Goal: Check status: Check status

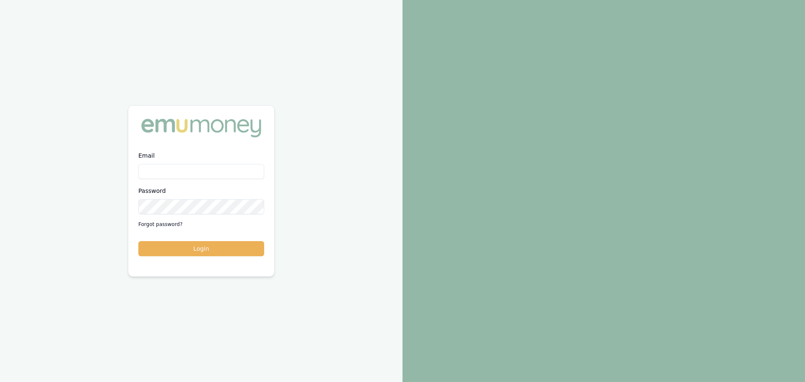
click at [201, 172] on input "Email" at bounding box center [201, 171] width 126 height 15
type input "erin.shield@emumoney.com.au"
click at [138, 241] on button "Login" at bounding box center [201, 248] width 126 height 15
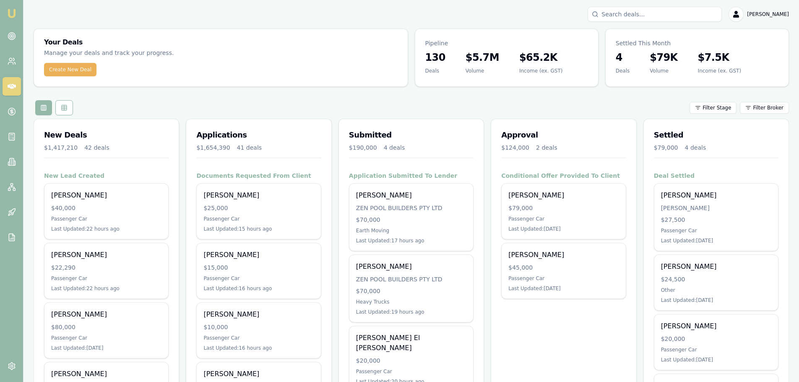
click at [195, 165] on div "Applications $1,654,390 41 deals" at bounding box center [258, 145] width 145 height 52
click at [643, 21] on input "Search deals" at bounding box center [654, 14] width 134 height 15
type input "0458564313"
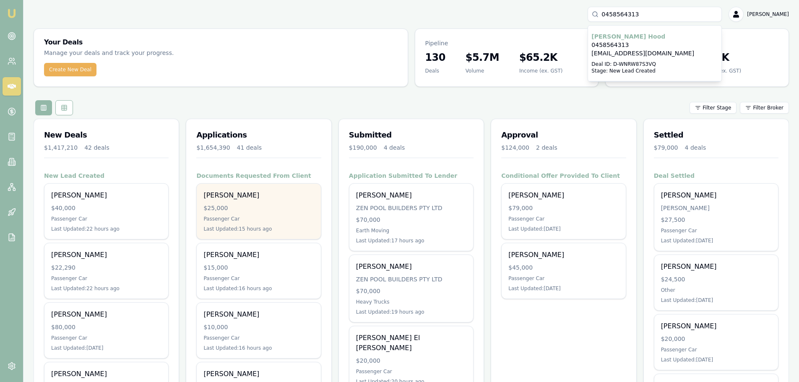
click at [277, 205] on div "$25,000" at bounding box center [258, 208] width 110 height 8
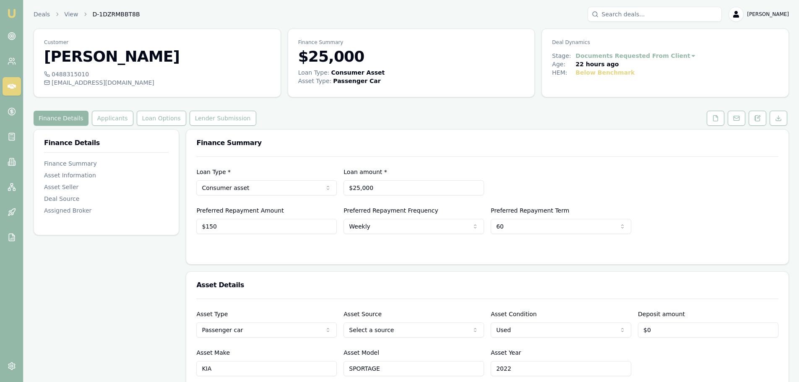
drag, startPoint x: 117, startPoint y: 121, endPoint x: 126, endPoint y: 123, distance: 9.0
click at [117, 121] on button "Applicants" at bounding box center [113, 118] width 42 height 15
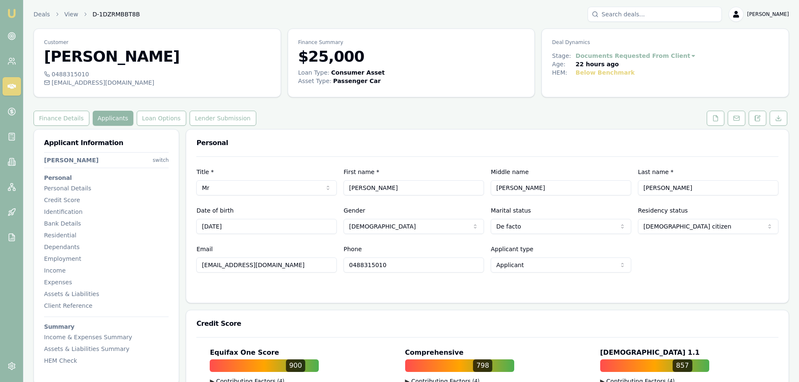
drag, startPoint x: 296, startPoint y: 267, endPoint x: 177, endPoint y: 268, distance: 119.1
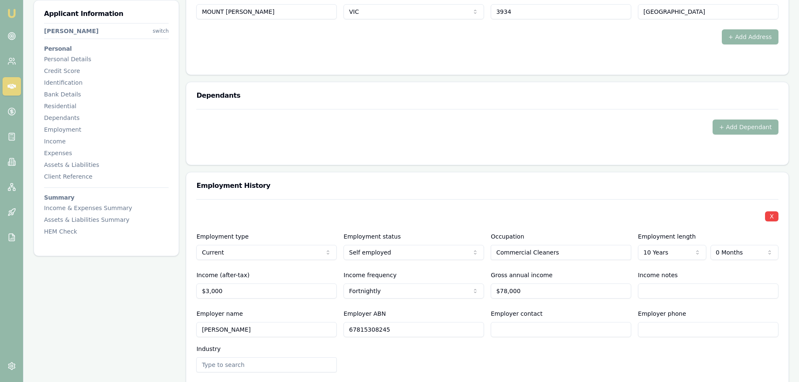
scroll to position [964, 0]
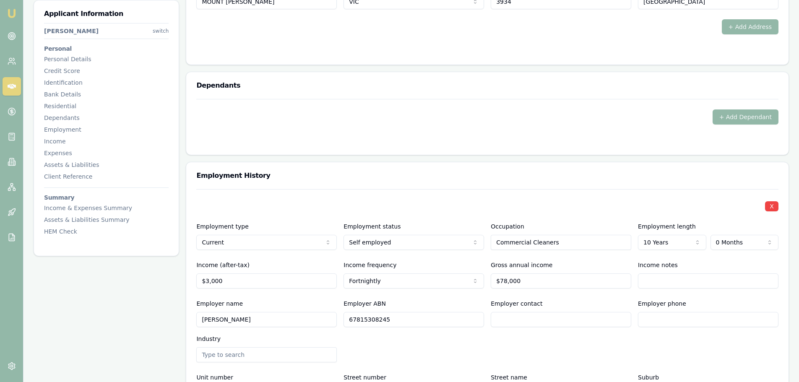
drag, startPoint x: 415, startPoint y: 319, endPoint x: 311, endPoint y: 319, distance: 104.0
click at [311, 319] on div "Employer name [PERSON_NAME] ABN 67815308245 Employer contact Employer phone Ind…" at bounding box center [487, 331] width 582 height 64
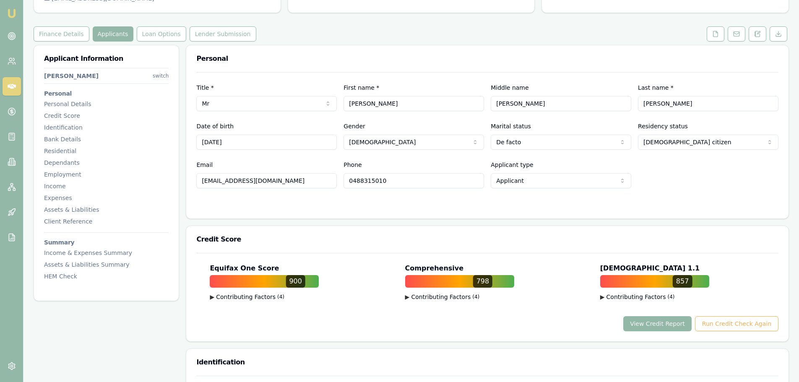
scroll to position [0, 0]
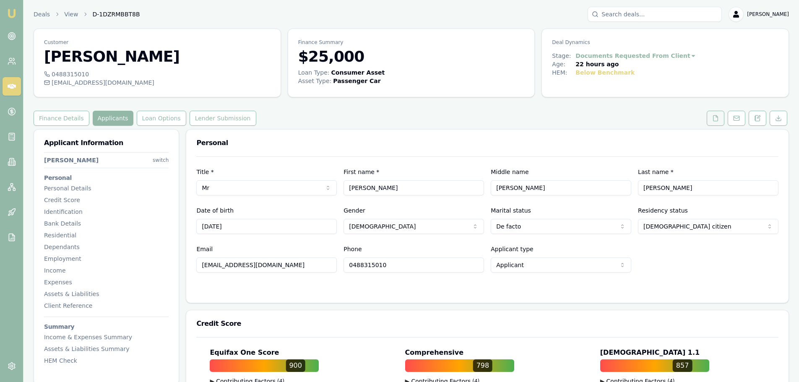
click at [714, 119] on icon at bounding box center [715, 118] width 7 height 7
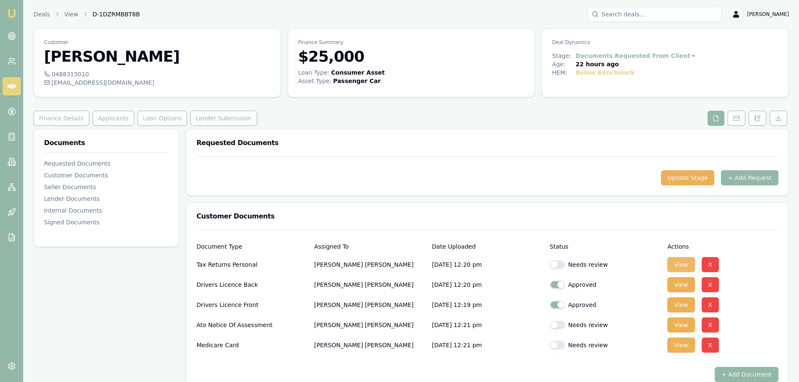
click at [683, 265] on button "View" at bounding box center [680, 264] width 27 height 15
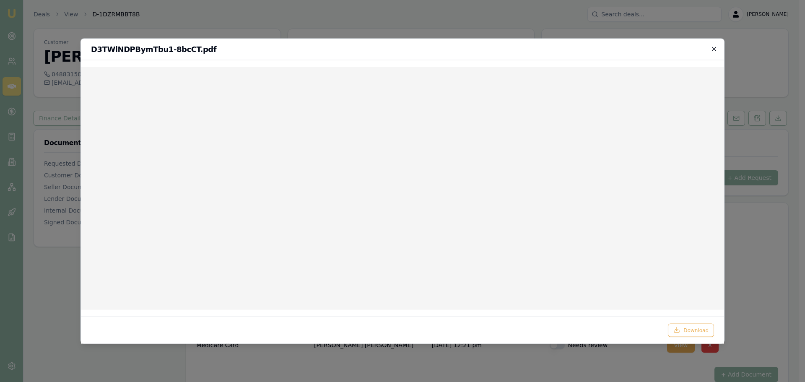
click at [714, 49] on icon "button" at bounding box center [714, 49] width 4 height 4
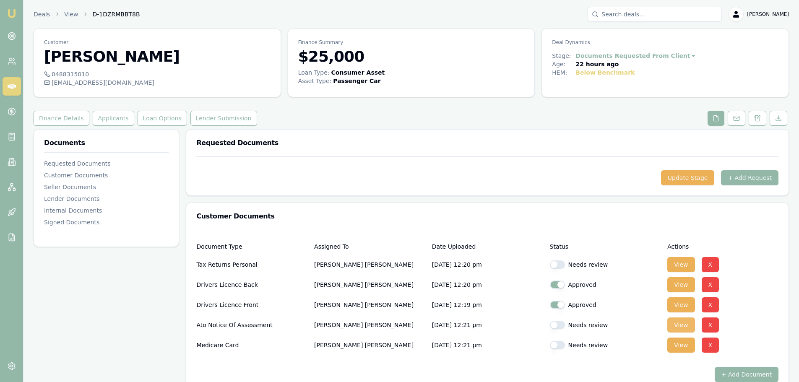
click at [678, 329] on button "View" at bounding box center [680, 324] width 27 height 15
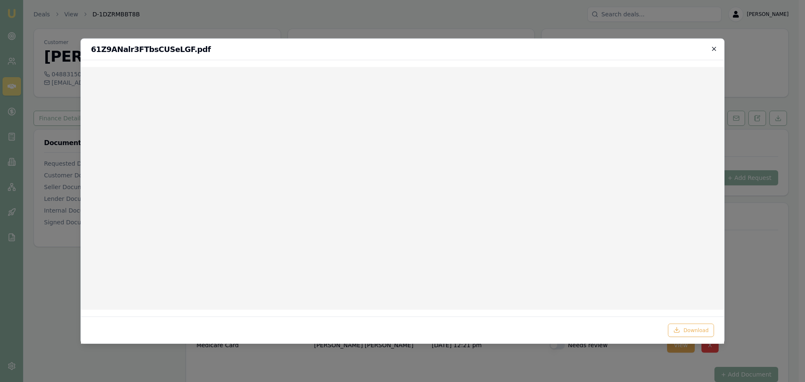
click at [714, 49] on icon "button" at bounding box center [714, 49] width 4 height 4
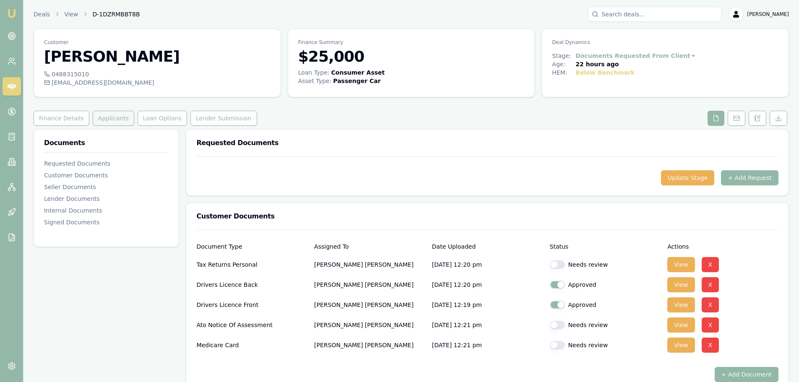
click at [96, 115] on button "Applicants" at bounding box center [114, 118] width 42 height 15
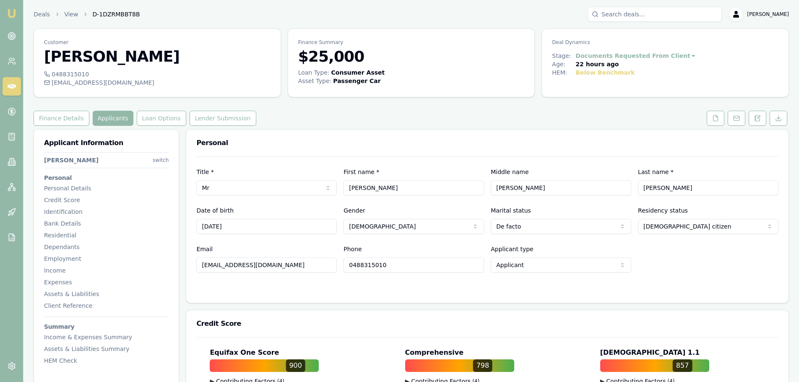
drag, startPoint x: 296, startPoint y: 265, endPoint x: 106, endPoint y: 265, distance: 190.8
click at [716, 118] on icon at bounding box center [715, 118] width 7 height 7
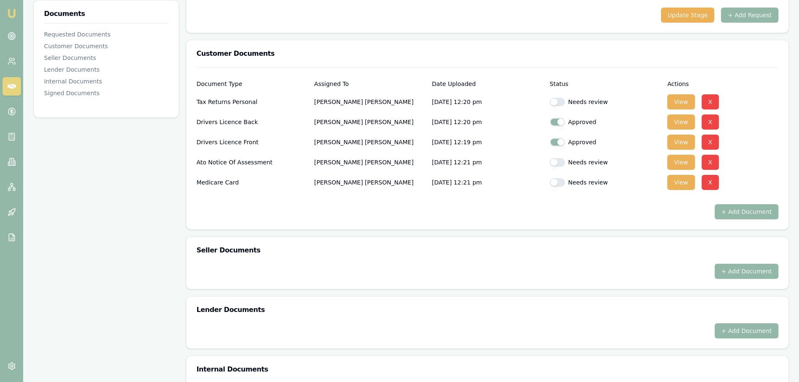
scroll to position [168, 0]
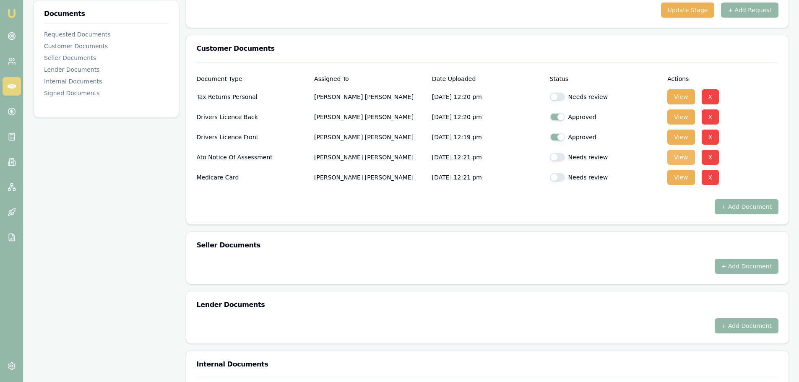
click at [686, 156] on button "View" at bounding box center [680, 157] width 27 height 15
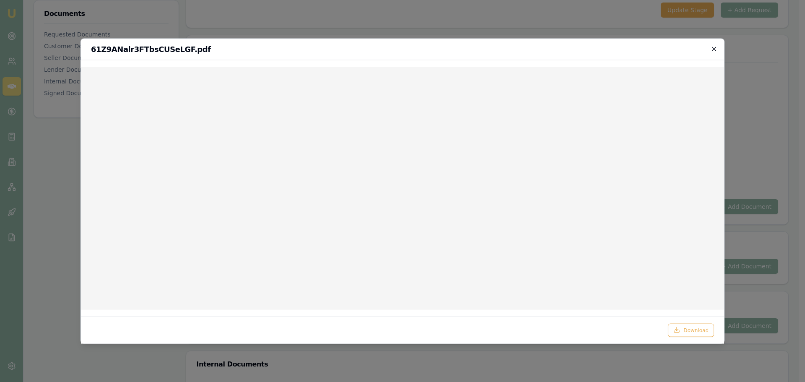
click at [713, 47] on icon "button" at bounding box center [714, 48] width 7 height 7
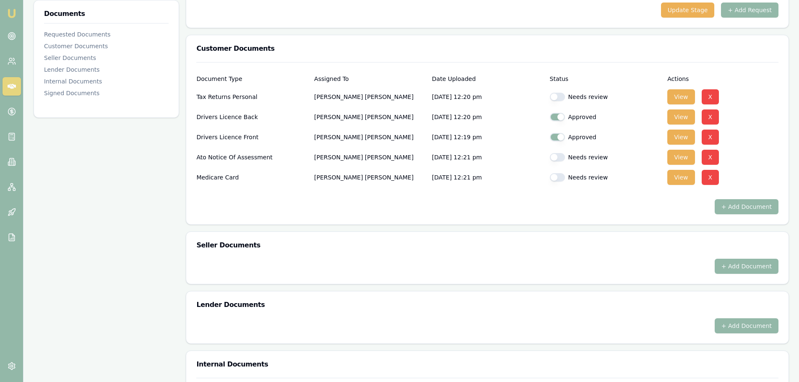
scroll to position [0, 0]
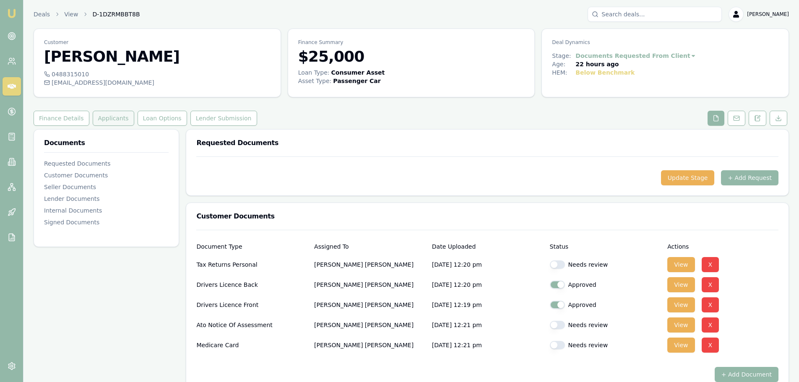
click at [95, 117] on button "Applicants" at bounding box center [114, 118] width 42 height 15
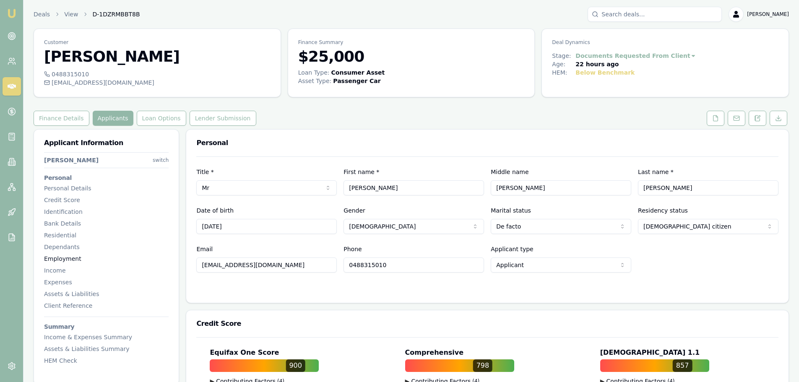
click at [70, 256] on div "Employment" at bounding box center [106, 259] width 125 height 8
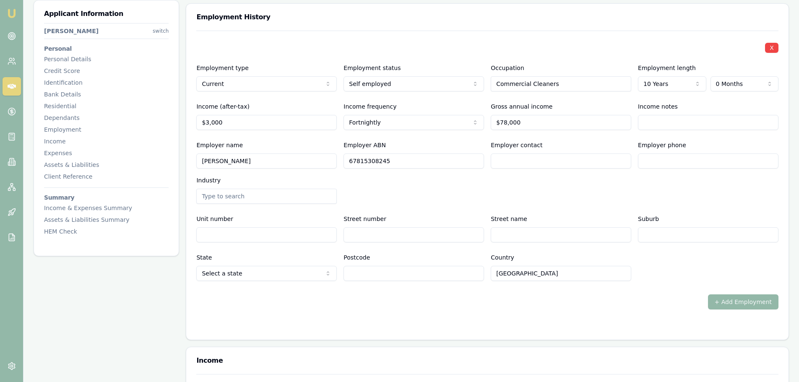
scroll to position [1126, 0]
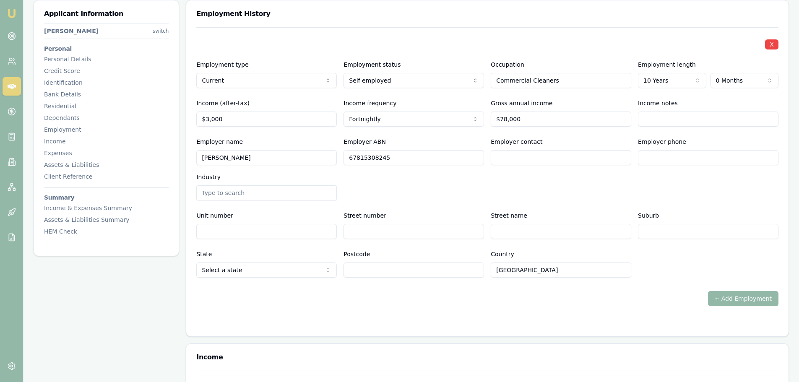
drag, startPoint x: 404, startPoint y: 158, endPoint x: 311, endPoint y: 160, distance: 93.1
click at [311, 160] on div "Employer name [PERSON_NAME] ABN 67815308245 Employer contact Employer phone Ind…" at bounding box center [487, 169] width 582 height 64
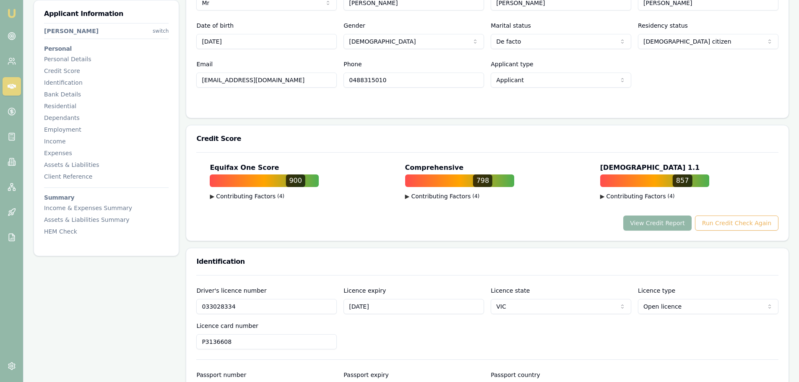
scroll to position [78, 0]
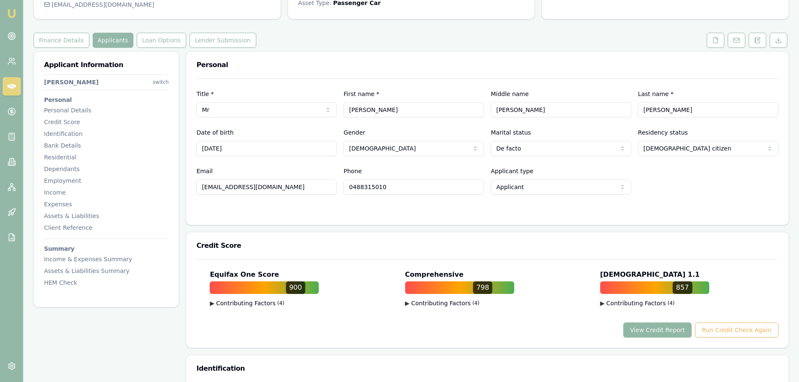
click at [676, 327] on button "View Credit Report" at bounding box center [657, 329] width 68 height 15
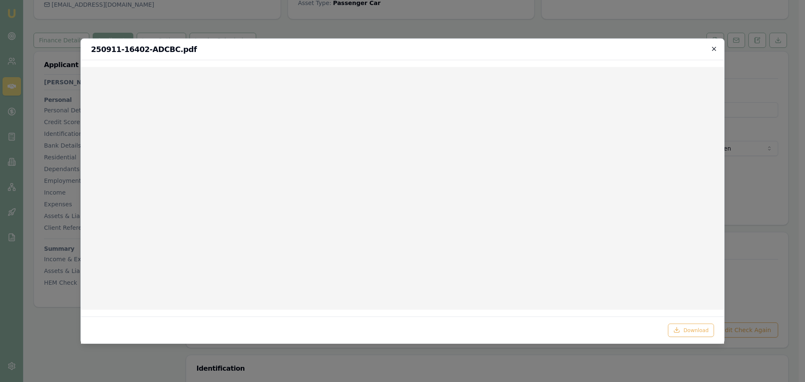
click at [714, 46] on icon "button" at bounding box center [714, 48] width 7 height 7
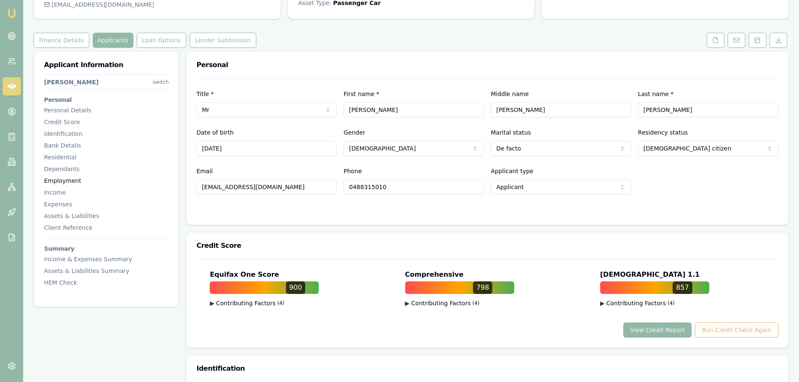
click at [74, 182] on div "Employment" at bounding box center [106, 181] width 125 height 8
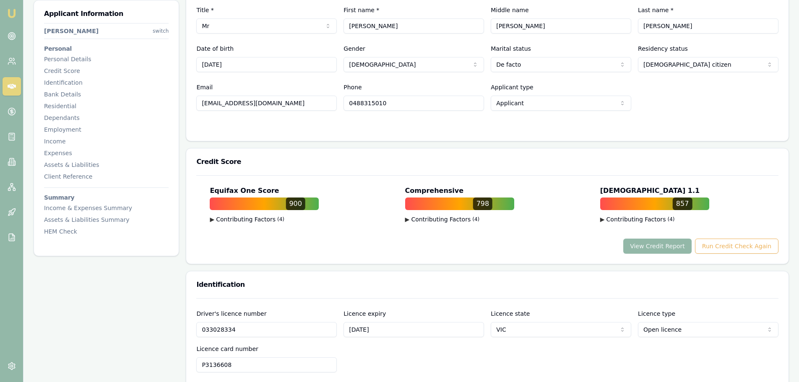
scroll to position [0, 0]
